Goal: Information Seeking & Learning: Check status

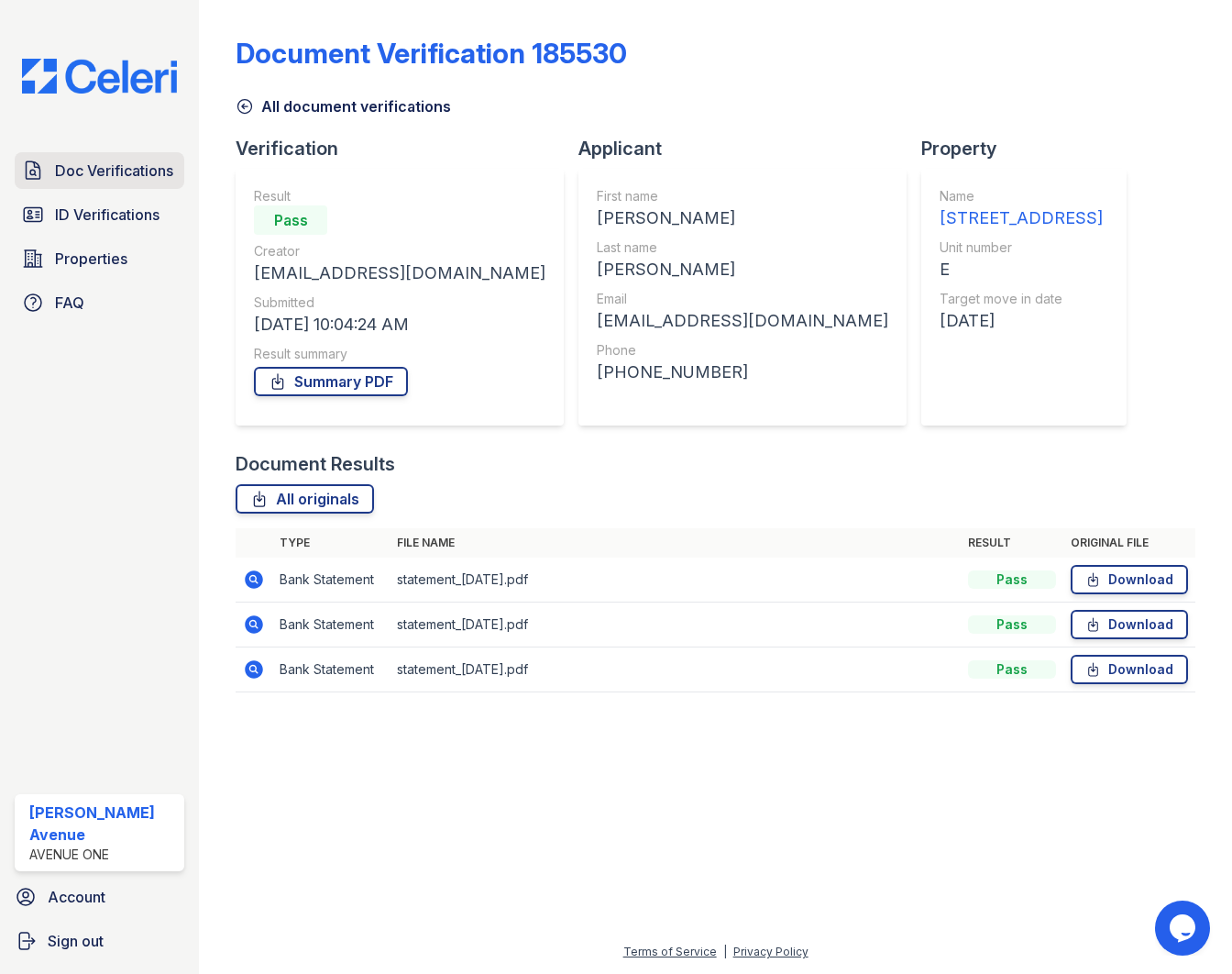
click at [104, 177] on span "Doc Verifications" at bounding box center [114, 171] width 118 height 22
click at [106, 174] on span "Doc Verifications" at bounding box center [114, 171] width 118 height 22
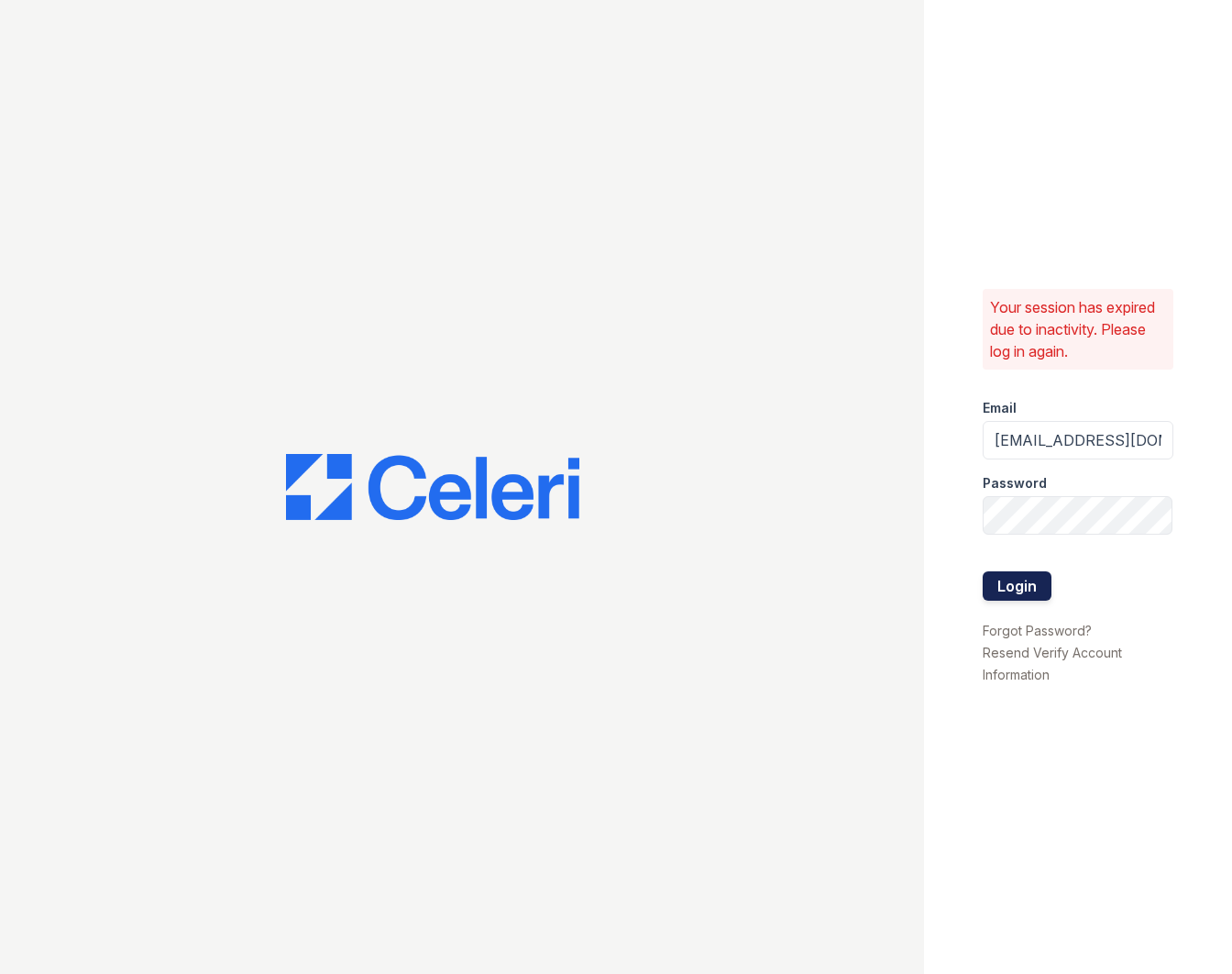
click at [1033, 594] on button "Login" at bounding box center [1016, 586] width 68 height 30
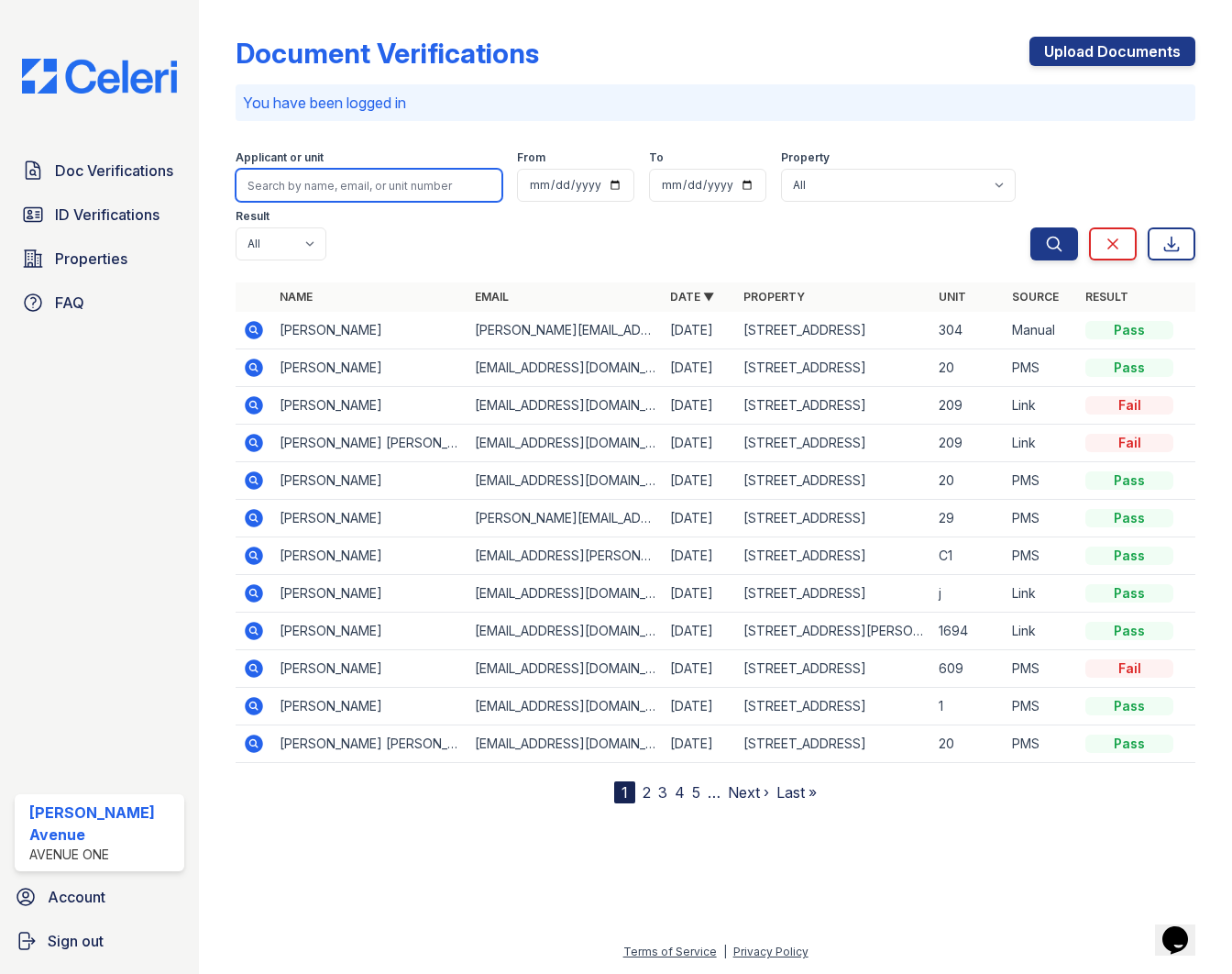
click at [341, 188] on input "search" at bounding box center [368, 186] width 267 height 33
type input "Vanessa"
click at [1030, 227] on button "Search" at bounding box center [1054, 244] width 48 height 33
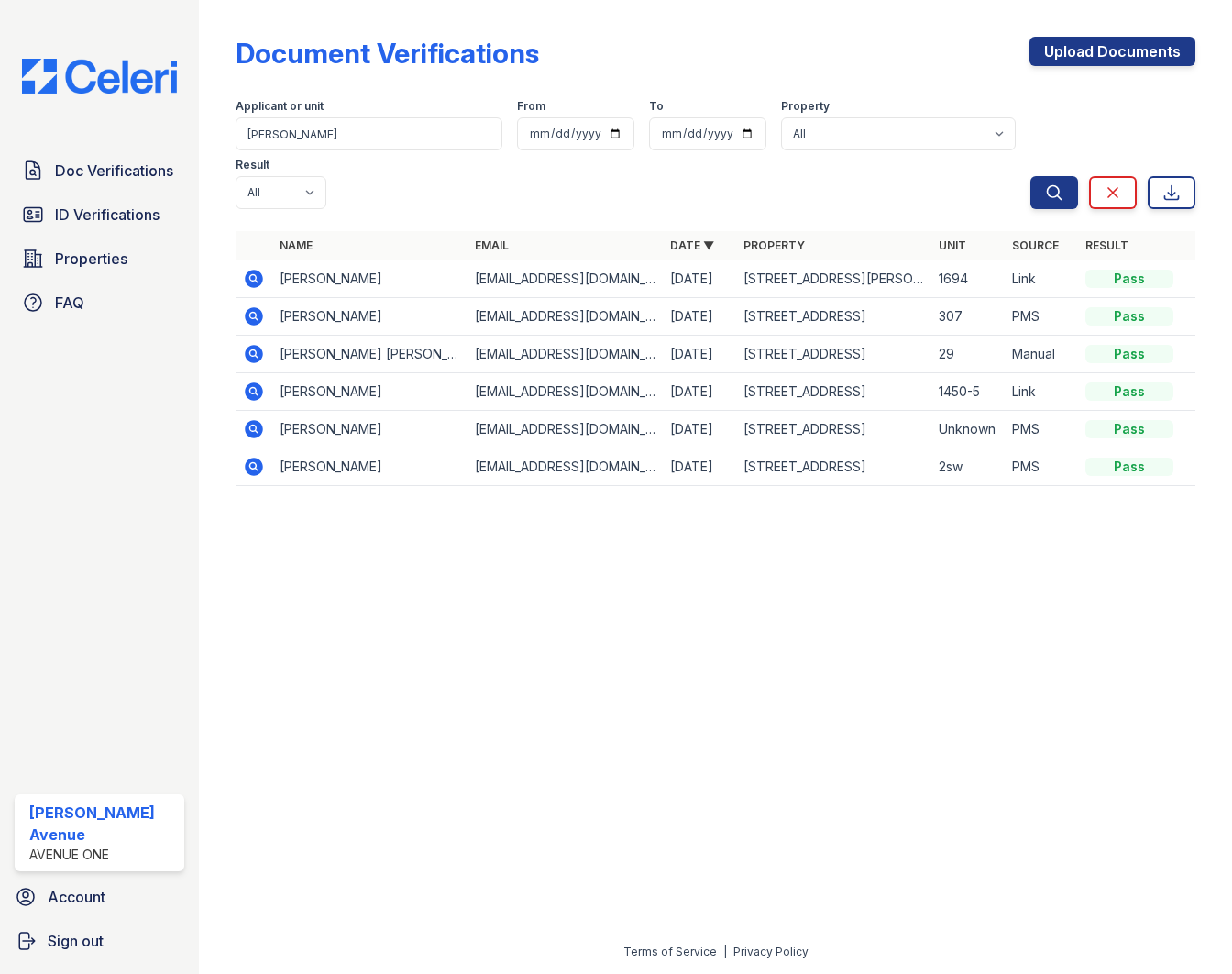
click at [256, 268] on icon at bounding box center [254, 279] width 22 height 22
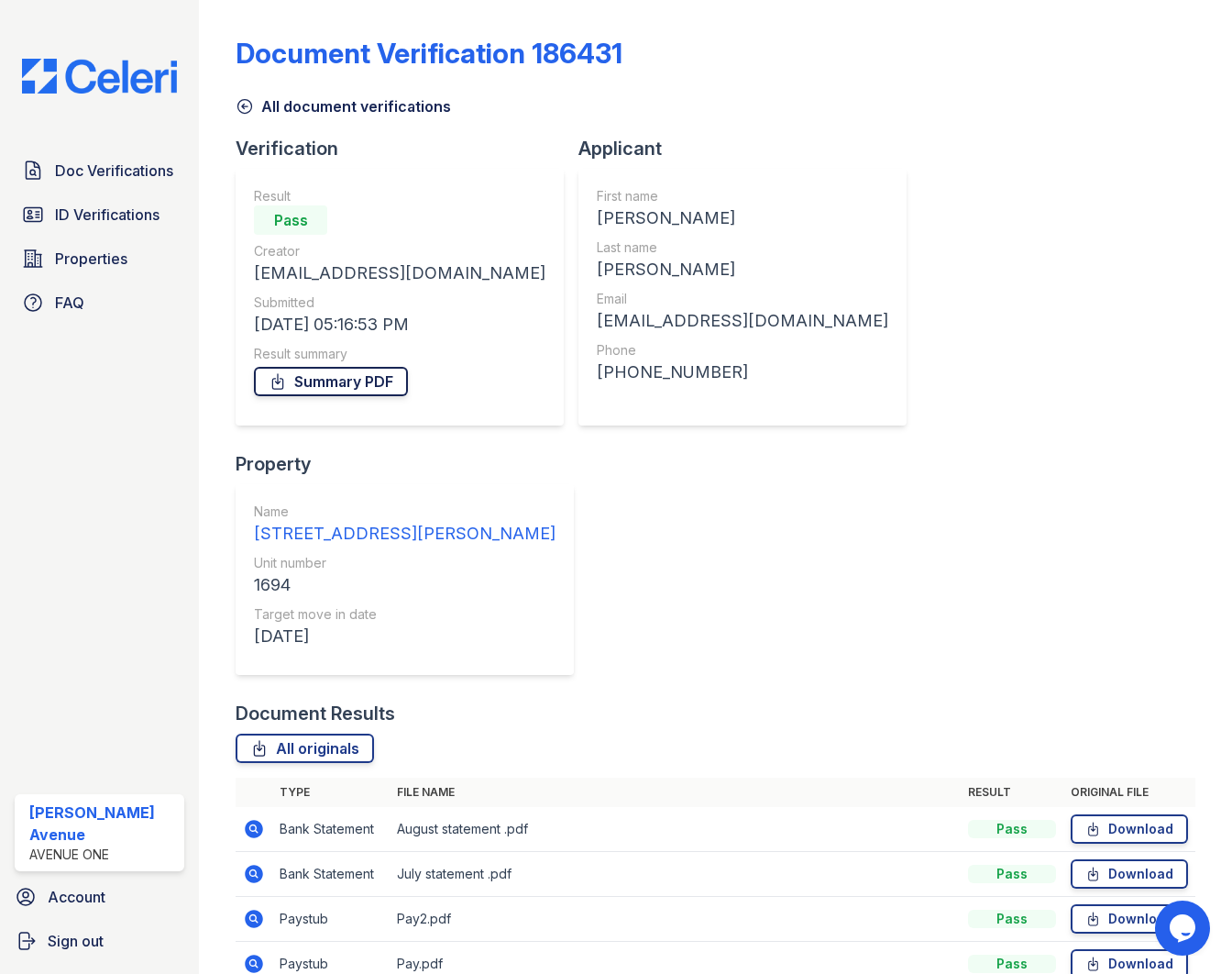
click at [349, 385] on link "Summary PDF" at bounding box center [330, 381] width 154 height 30
click at [329, 733] on link "All originals" at bounding box center [305, 748] width 138 height 30
click at [95, 215] on span "ID Verifications" at bounding box center [107, 214] width 104 height 22
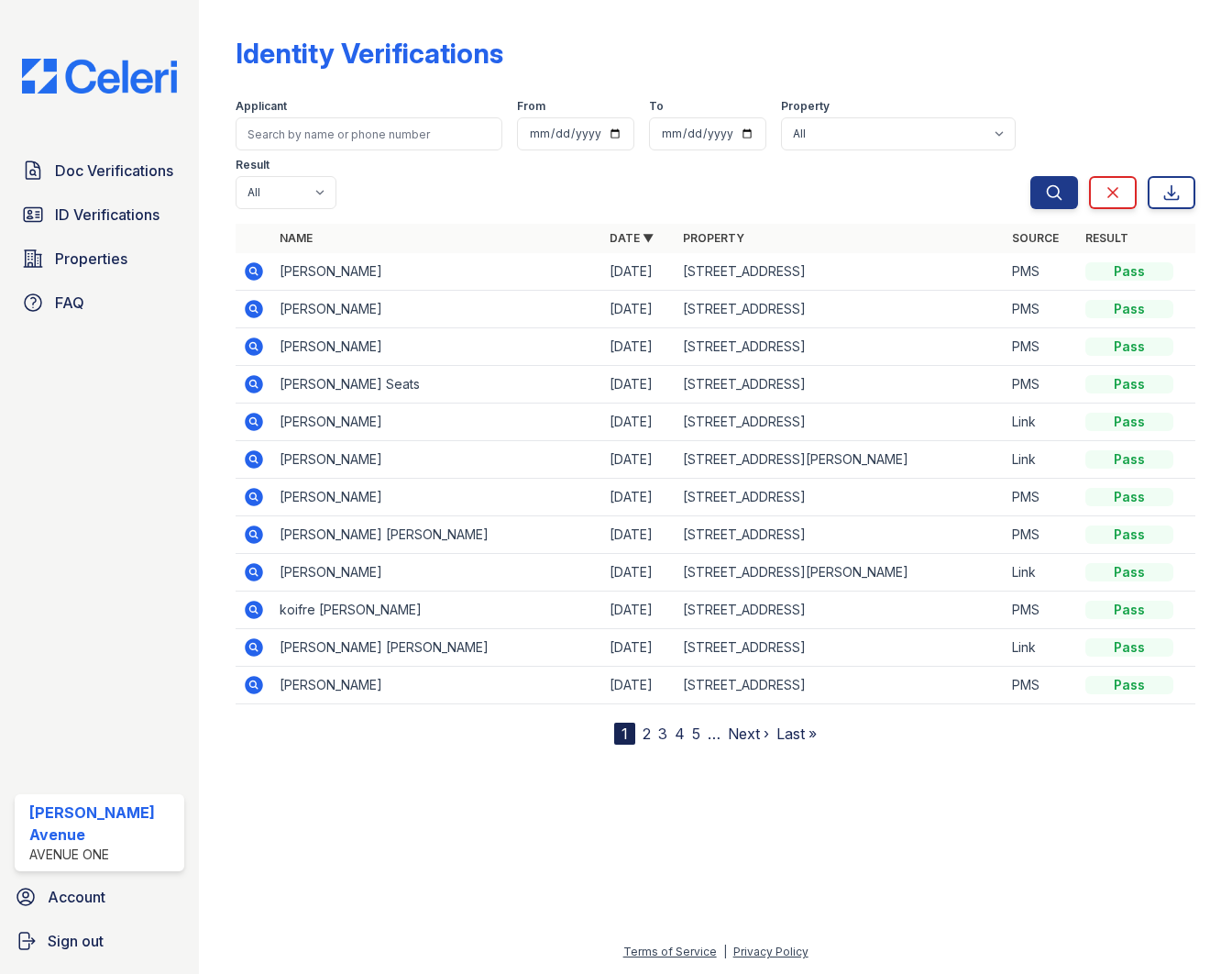
click at [248, 451] on icon at bounding box center [254, 460] width 18 height 18
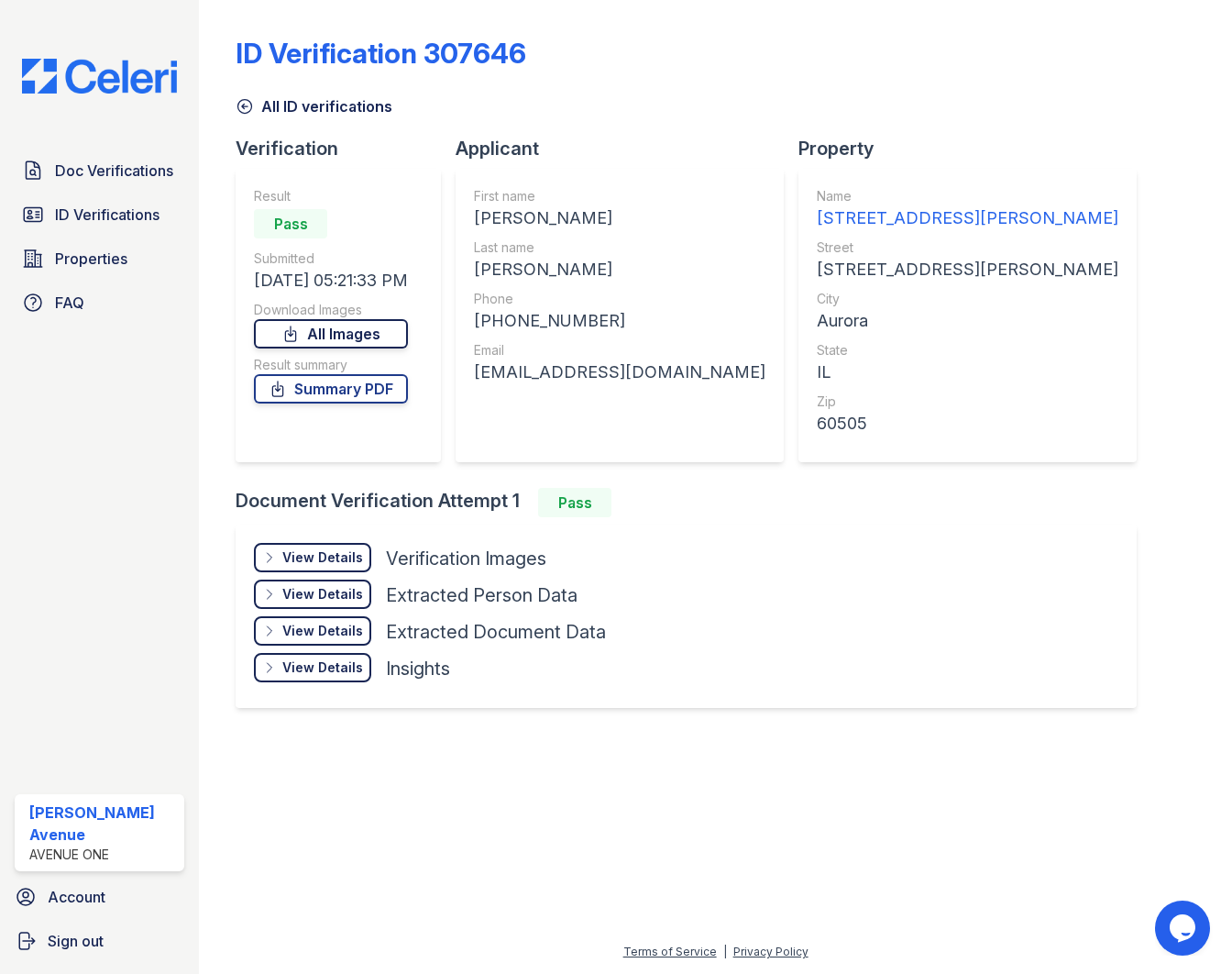
click at [371, 339] on link "All Images" at bounding box center [330, 334] width 154 height 30
click at [354, 391] on link "Summary PDF" at bounding box center [330, 389] width 154 height 30
click at [104, 179] on span "Doc Verifications" at bounding box center [114, 171] width 118 height 22
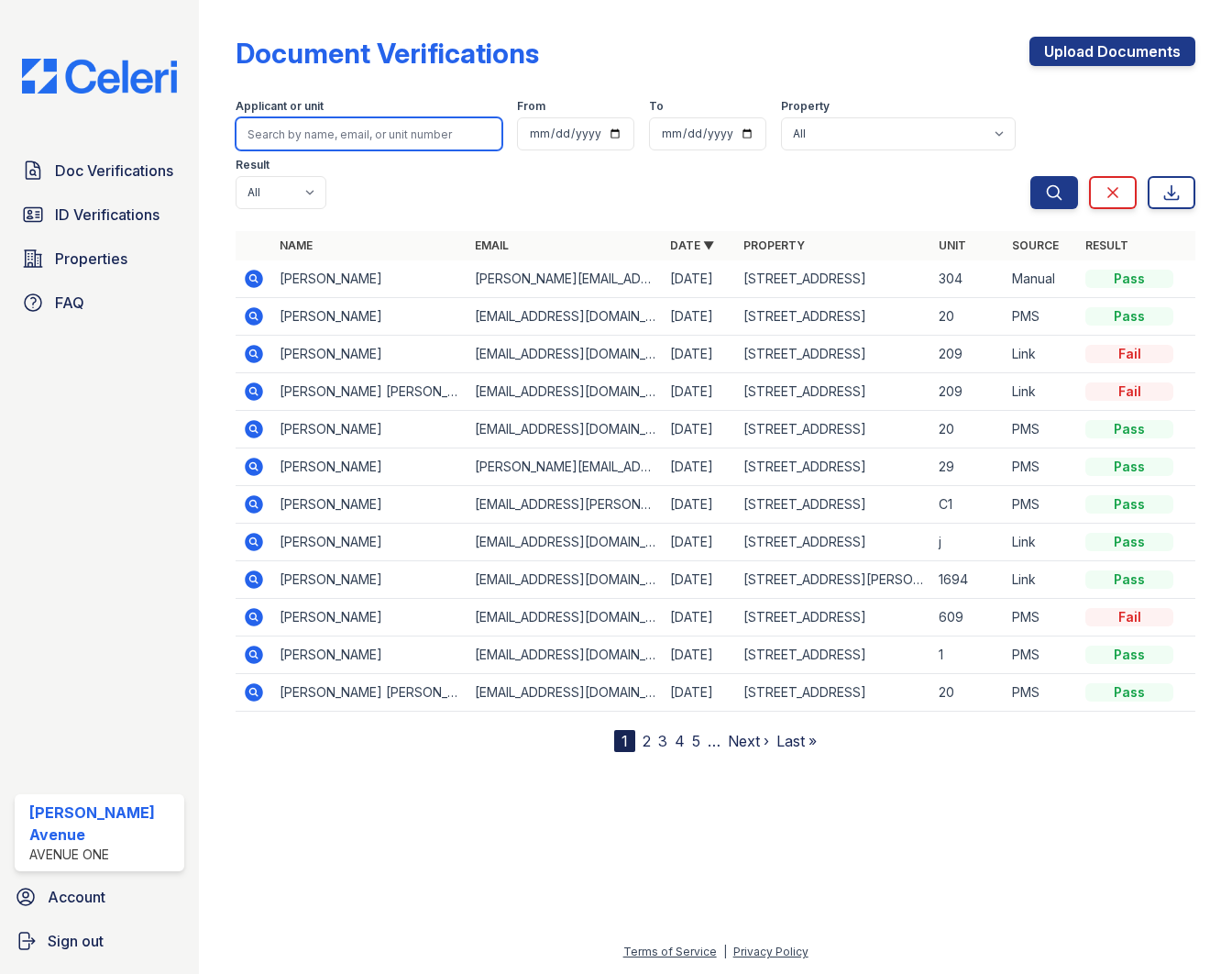
click at [341, 135] on input "search" at bounding box center [368, 134] width 267 height 33
type input "joel"
click at [1030, 176] on button "Search" at bounding box center [1054, 193] width 48 height 33
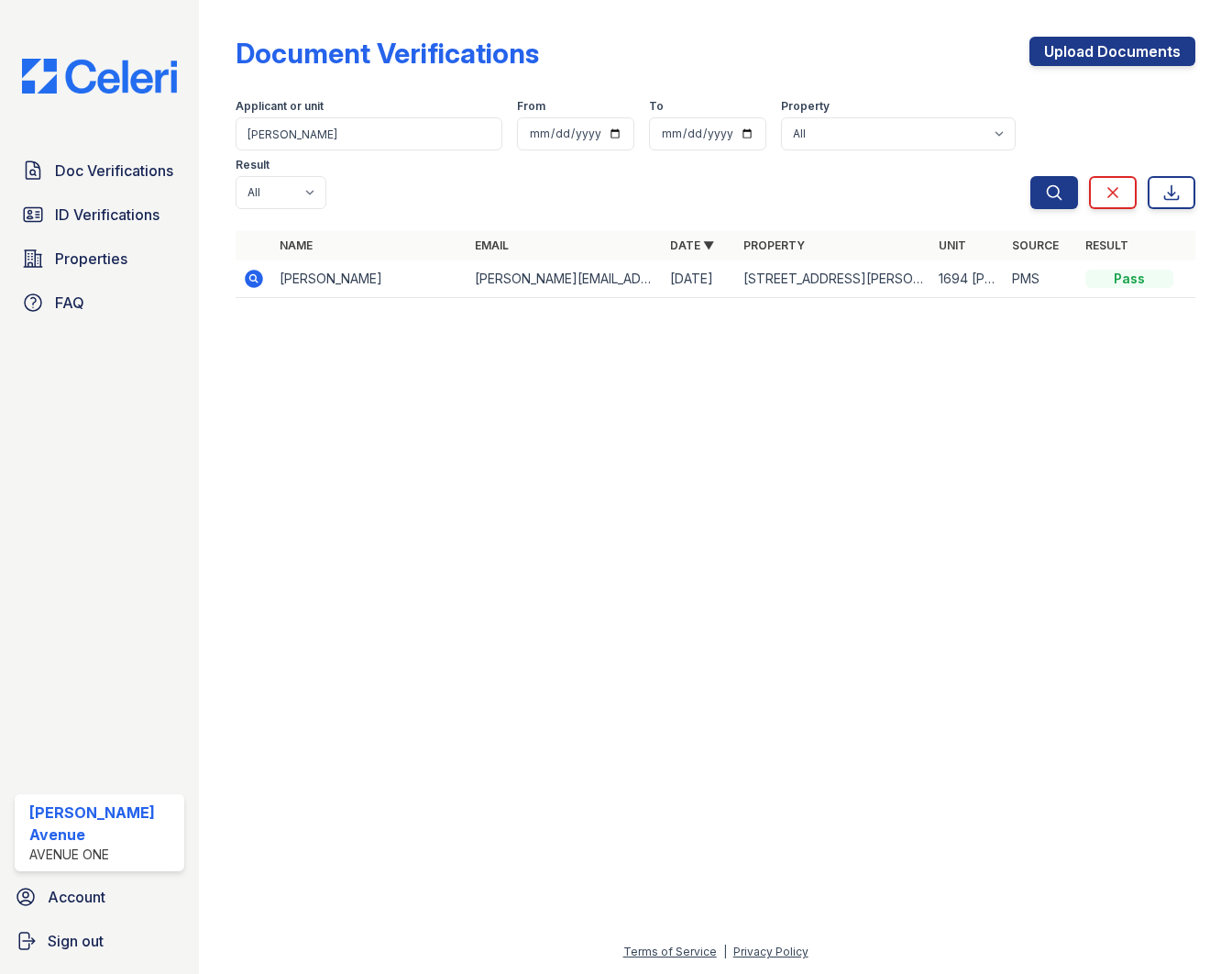
click at [255, 268] on icon at bounding box center [254, 279] width 22 height 22
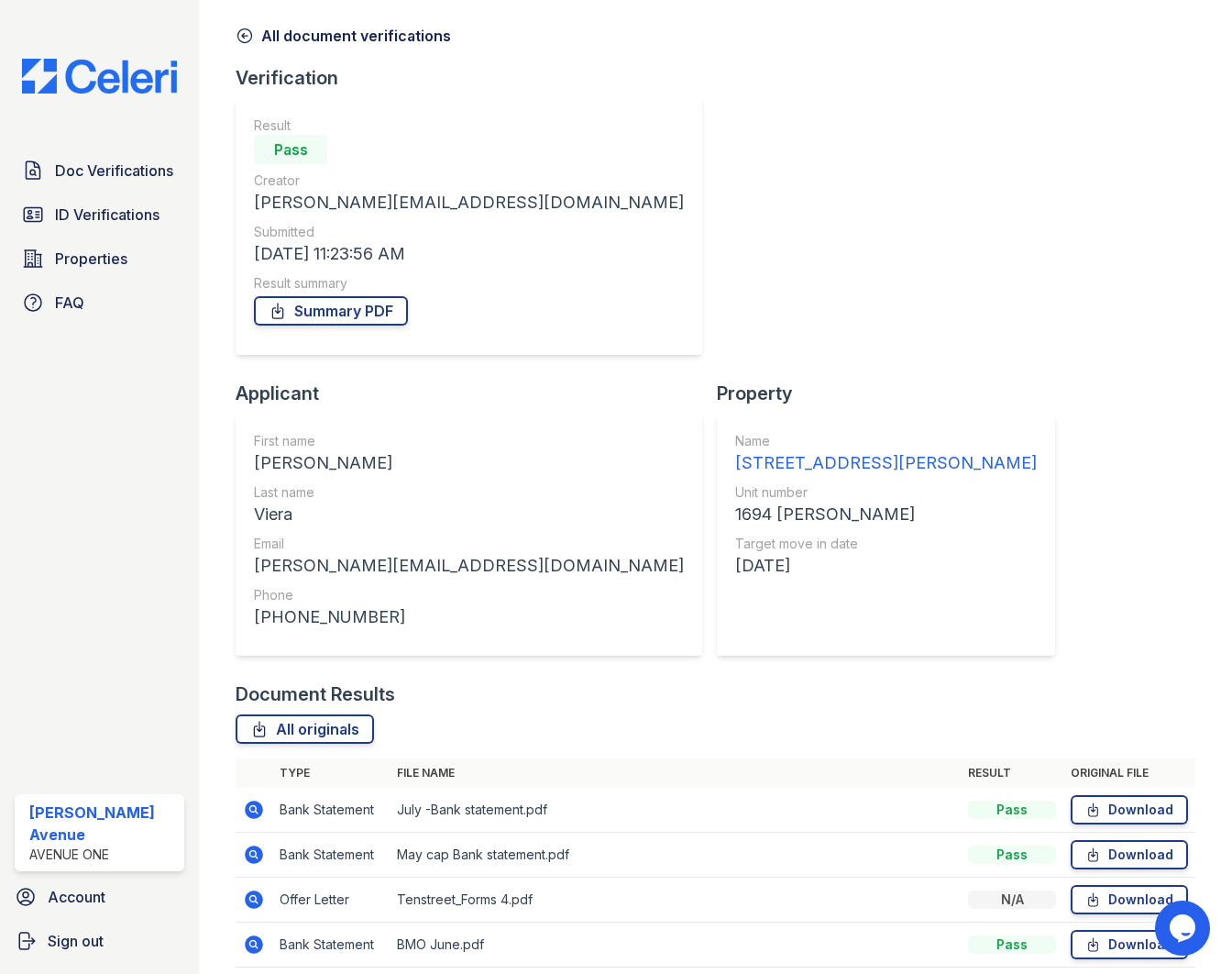
scroll to position [114, 0]
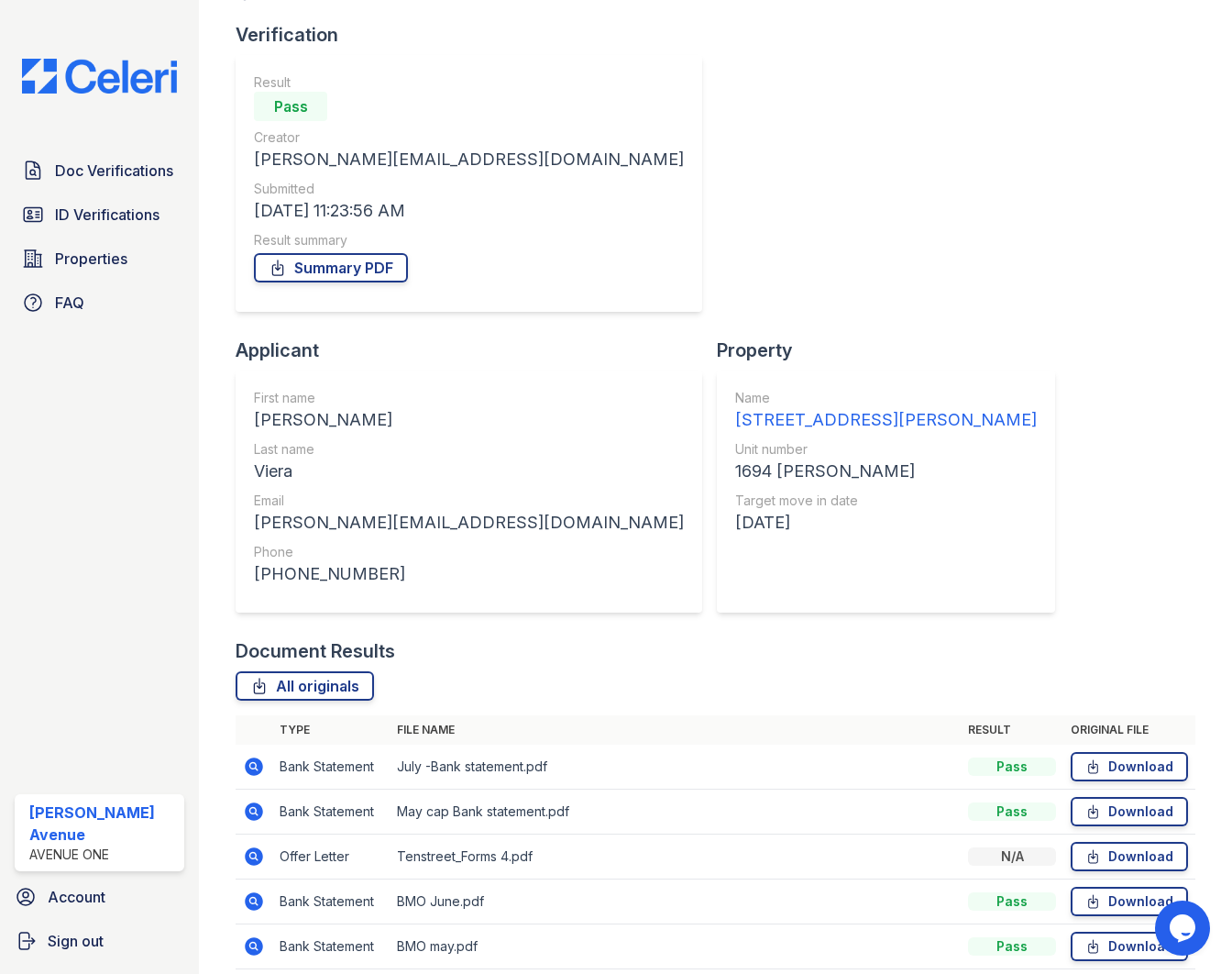
click at [455, 835] on td "Tenstreet_Forms 4.pdf" at bounding box center [675, 857] width 571 height 45
click at [255, 846] on icon at bounding box center [254, 857] width 22 height 22
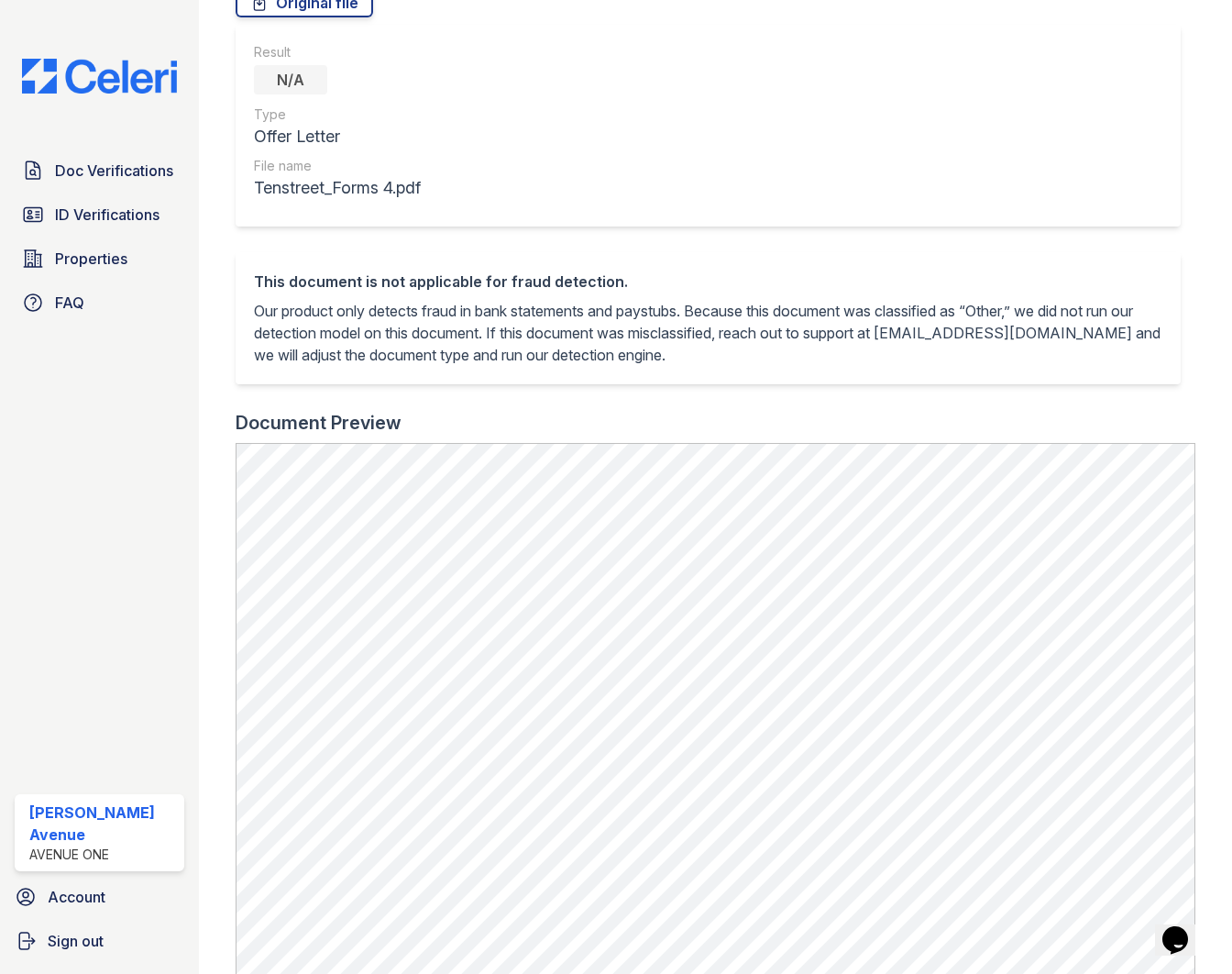
scroll to position [187, 0]
